Goal: Navigation & Orientation: Find specific page/section

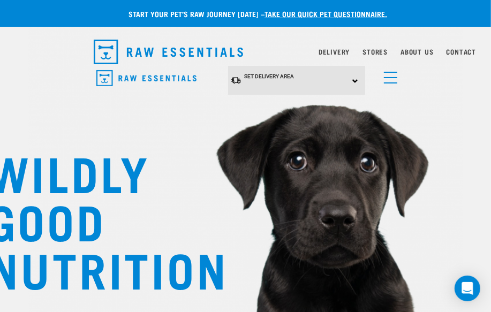
click at [389, 76] on link "menu" at bounding box center [388, 74] width 19 height 19
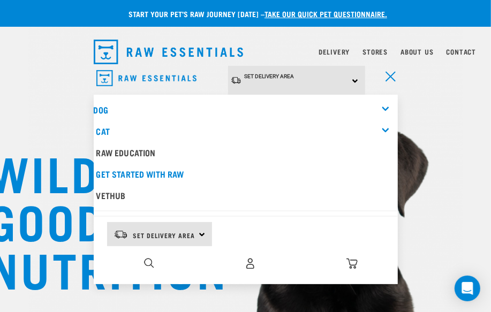
click at [152, 268] on div "0" at bounding box center [250, 264] width 294 height 24
click at [150, 263] on img "dropdown navigation" at bounding box center [149, 263] width 10 height 10
click at [150, 261] on img "dropdown navigation" at bounding box center [149, 263] width 10 height 10
click at [152, 259] on img "dropdown navigation" at bounding box center [149, 263] width 10 height 10
click at [440, 204] on img at bounding box center [245, 152] width 435 height 401
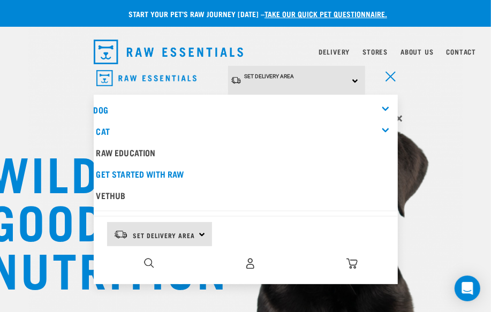
click at [381, 104] on div "Dog" at bounding box center [246, 109] width 304 height 21
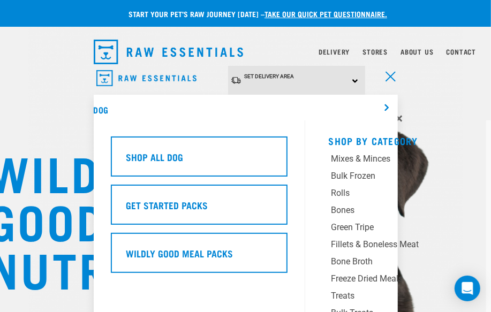
click at [386, 104] on div "Dog" at bounding box center [246, 109] width 304 height 21
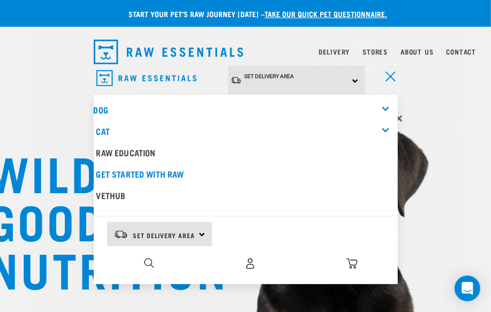
click at [414, 122] on div "×" at bounding box center [245, 121] width 491 height 25
click at [64, 71] on nav "Set Delivery Area [GEOGRAPHIC_DATA] [GEOGRAPHIC_DATA] Dog Shop All Dog Cat" at bounding box center [245, 87] width 491 height 43
click at [40, 90] on nav "Set Delivery Area [GEOGRAPHIC_DATA] [GEOGRAPHIC_DATA] Dog Shop All Dog Cat" at bounding box center [245, 87] width 491 height 43
